Goal: Navigation & Orientation: Find specific page/section

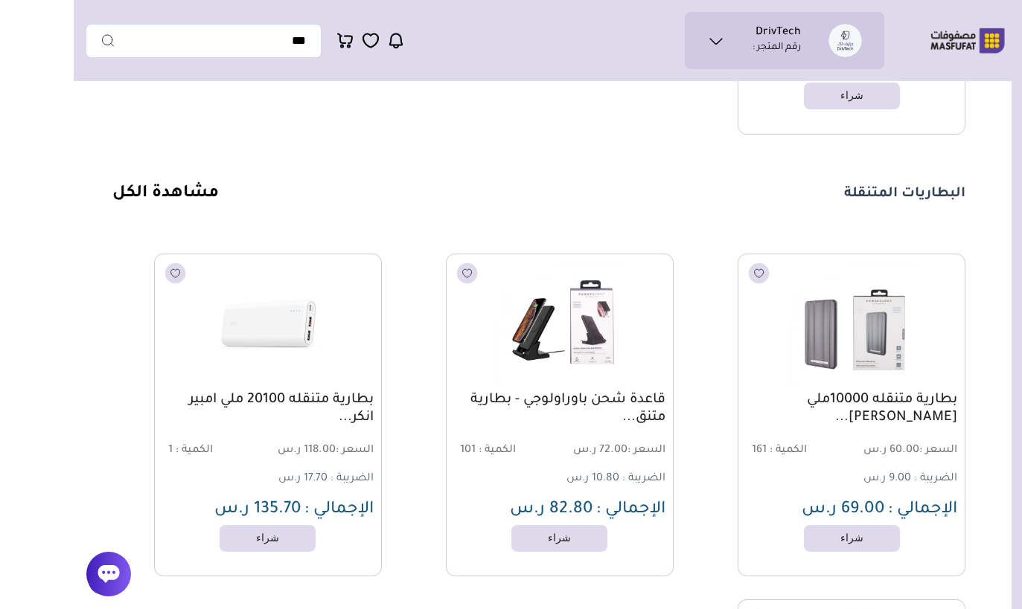
scroll to position [343, 0]
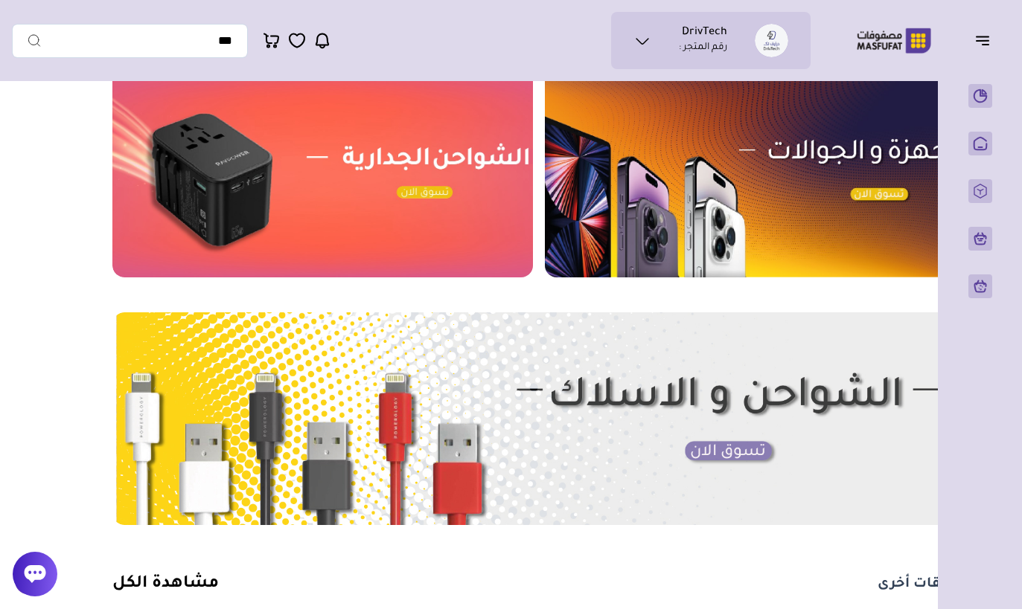
scroll to position [324, 0]
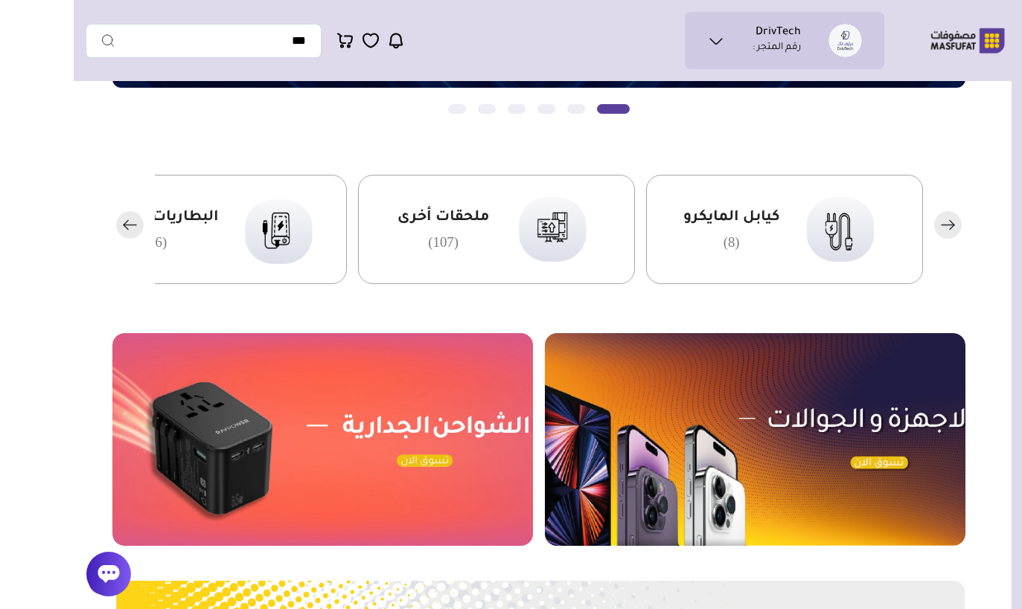
click at [433, 205] on div "ملحقات أخرى (107)" at bounding box center [422, 229] width 277 height 109
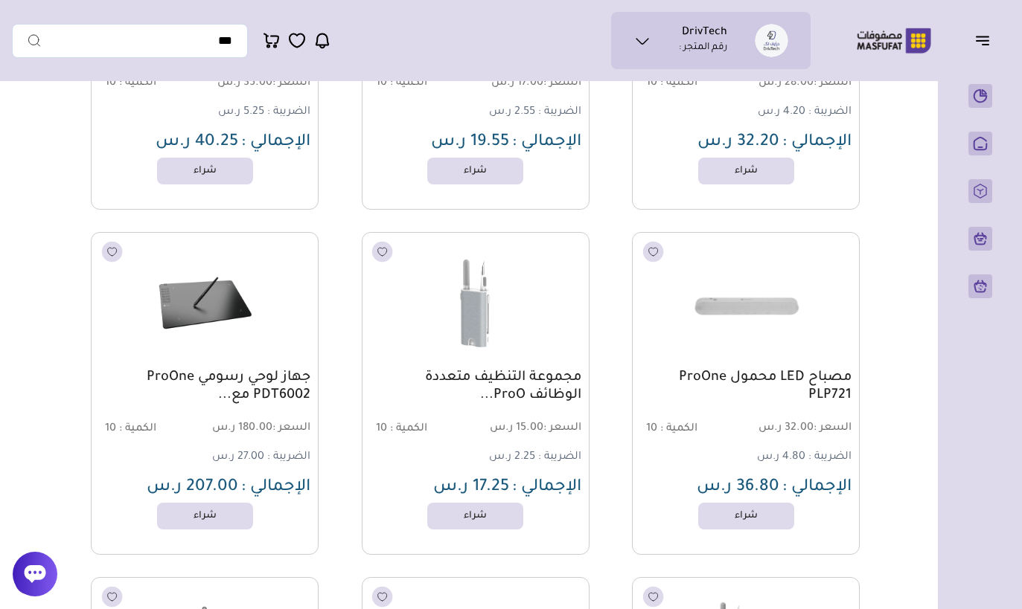
scroll to position [3342, 0]
